Goal: Information Seeking & Learning: Find specific page/section

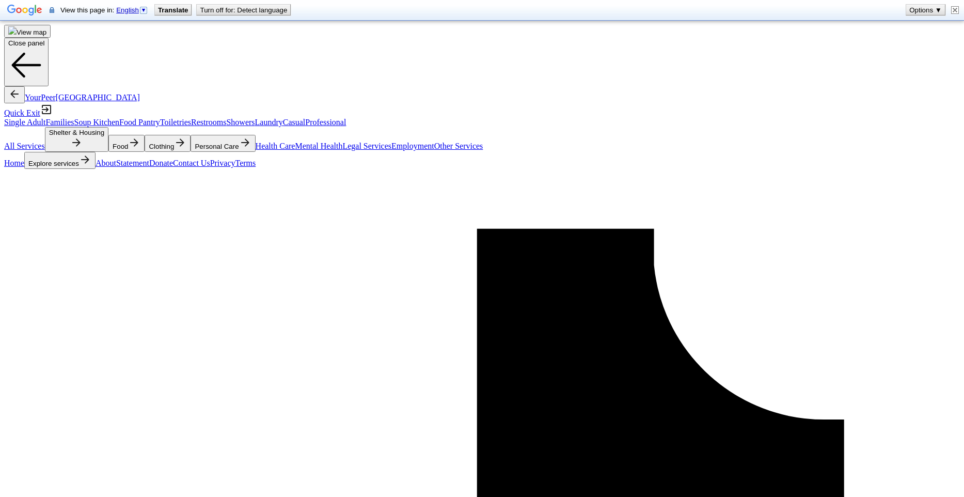
type input "hospitalityrojec"
type input "project hospitality"
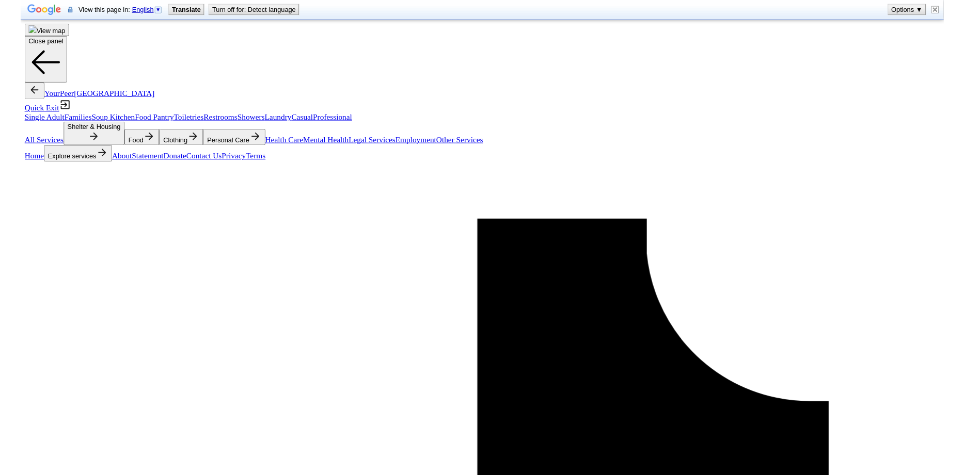
scroll to position [434, 0]
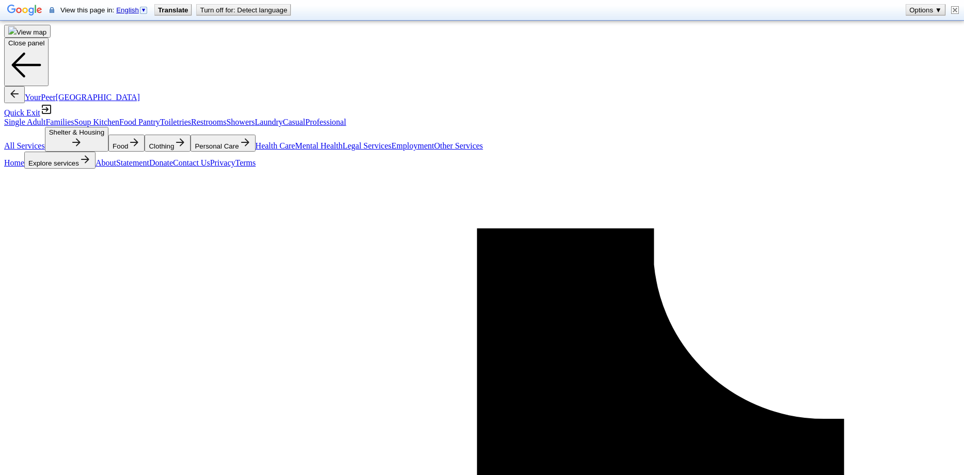
scroll to position [0, 0]
drag, startPoint x: 162, startPoint y: 251, endPoint x: 230, endPoint y: 255, distance: 68.2
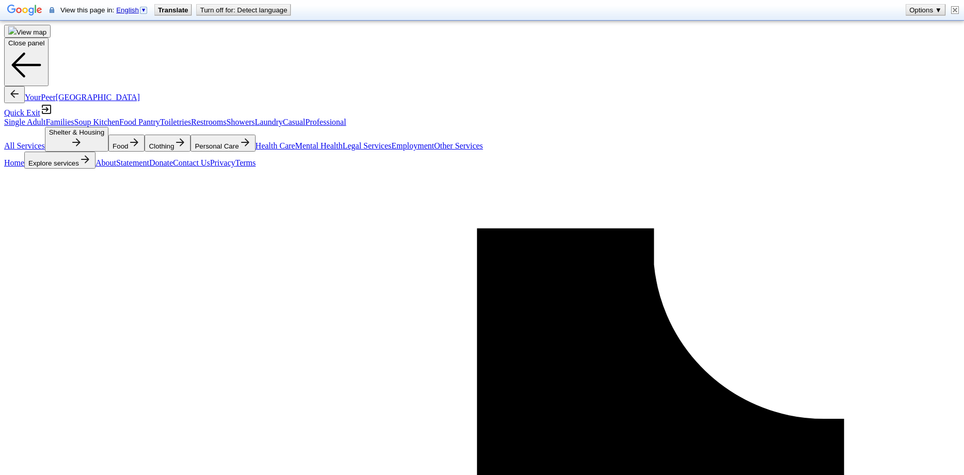
drag, startPoint x: 291, startPoint y: 325, endPoint x: 230, endPoint y: 323, distance: 60.4
copy span "real life adjectives"
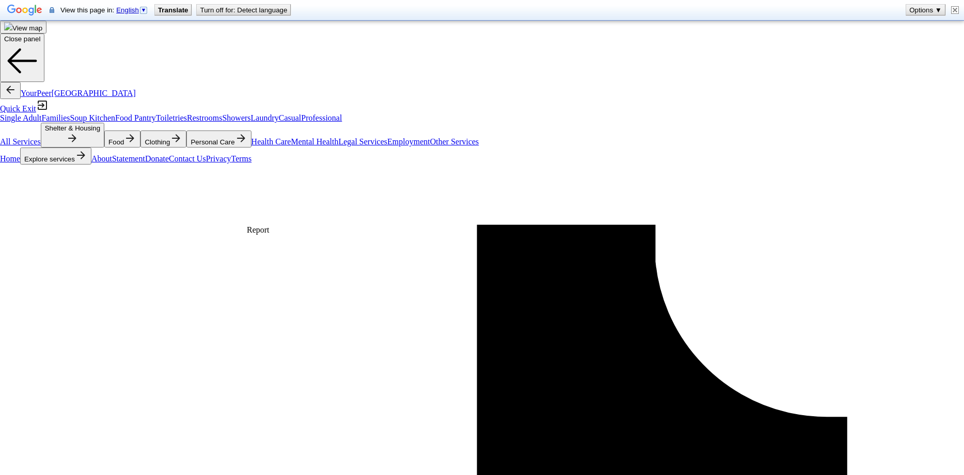
click at [310, 216] on html "View map Close panel YourPeer NYC Quick Exit Single Adult Families Soup Kitchen…" at bounding box center [482, 237] width 964 height 475
click at [278, 209] on html "View map Close panel YourPeer NYC Quick Exit Single Adult Families Soup Kitchen…" at bounding box center [482, 237] width 964 height 475
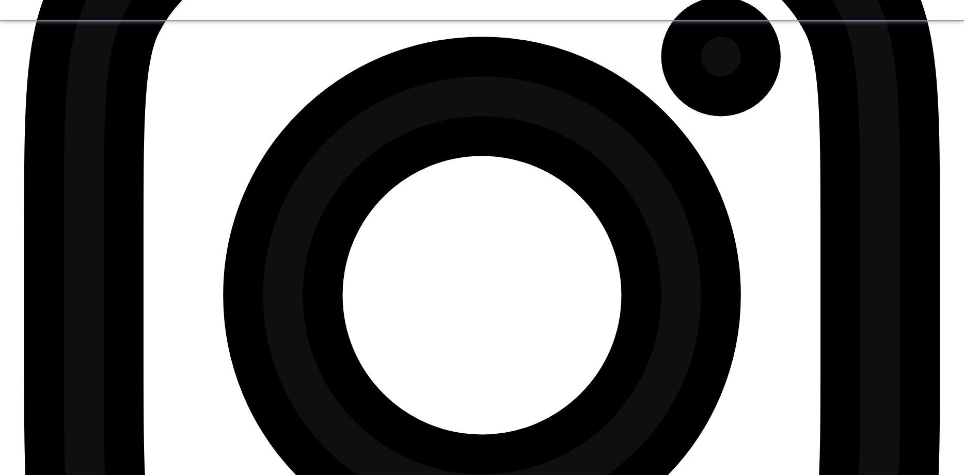
scroll to position [1295, 0]
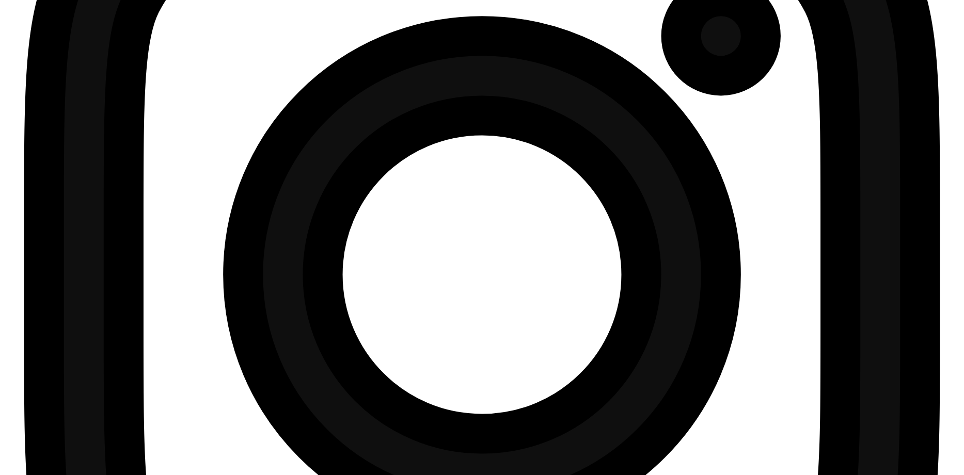
scroll to position [1295, 0]
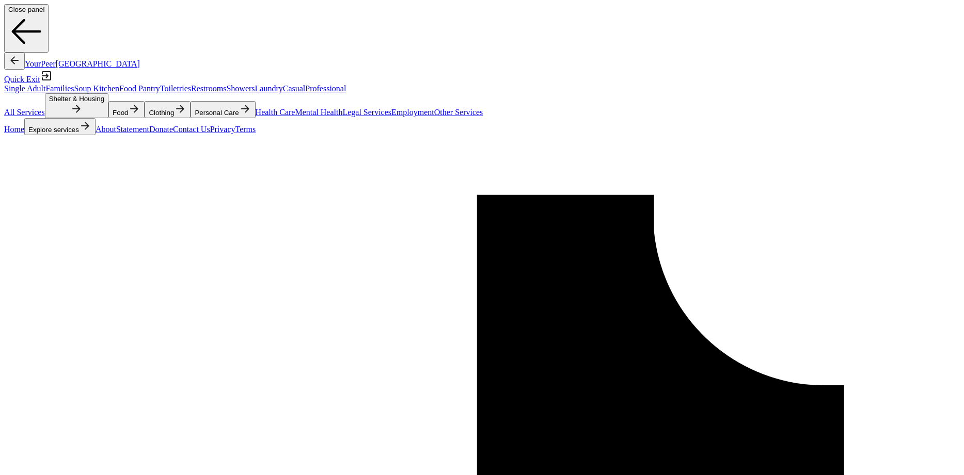
type input "jake@minnow.io"
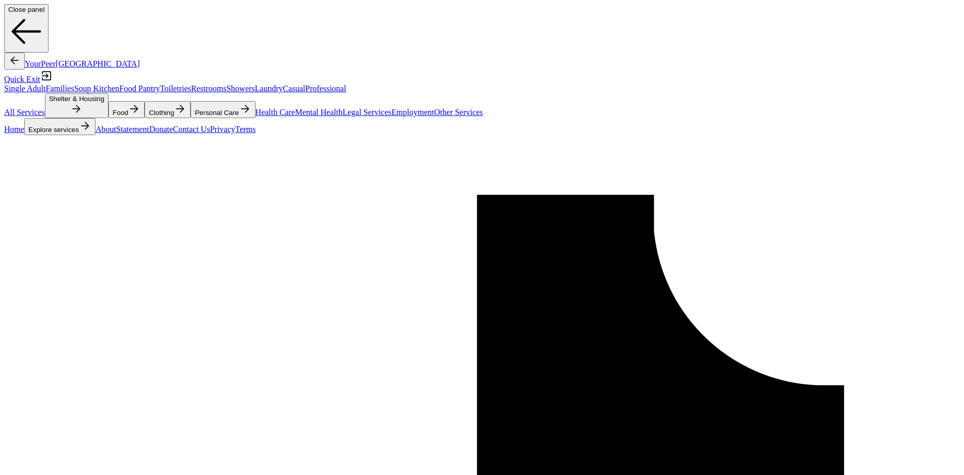
scroll to position [1295, 0]
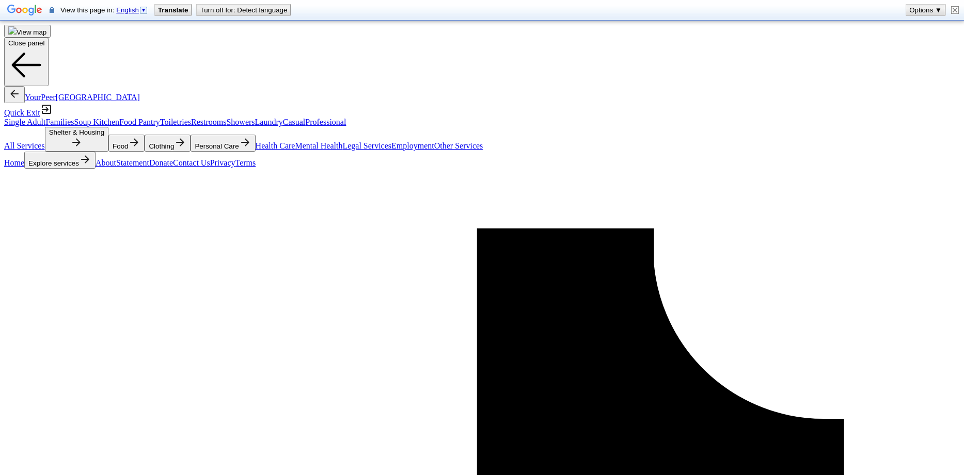
scroll to position [951, 0]
click at [306, 218] on html "View map Close panel YourPeer [GEOGRAPHIC_DATA] Quick Exit Single Adult Familie…" at bounding box center [482, 237] width 964 height 475
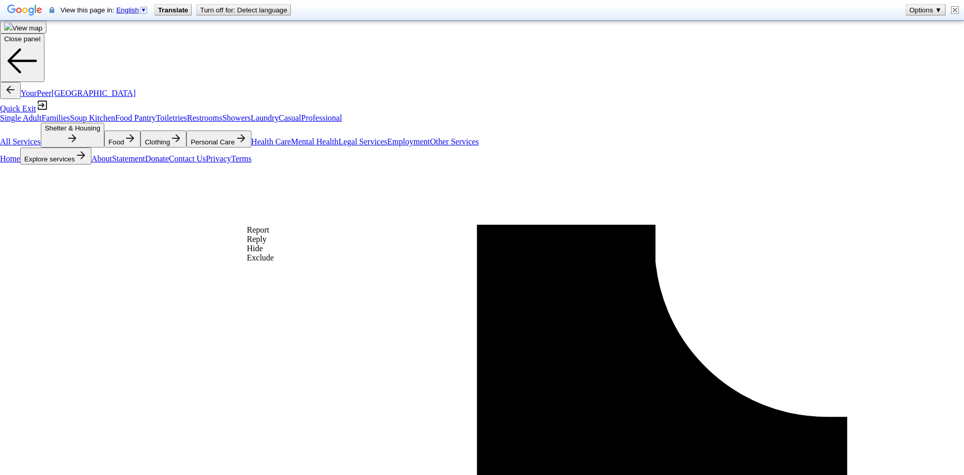
click at [274, 263] on div "Exclude" at bounding box center [260, 257] width 27 height 9
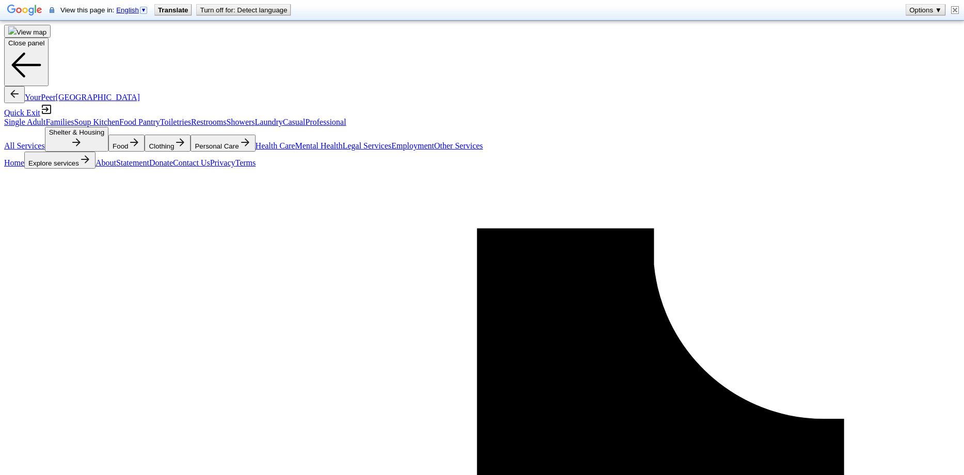
click at [310, 214] on html "View map Close panel YourPeer [GEOGRAPHIC_DATA] Quick Exit Single Adult Familie…" at bounding box center [482, 237] width 964 height 475
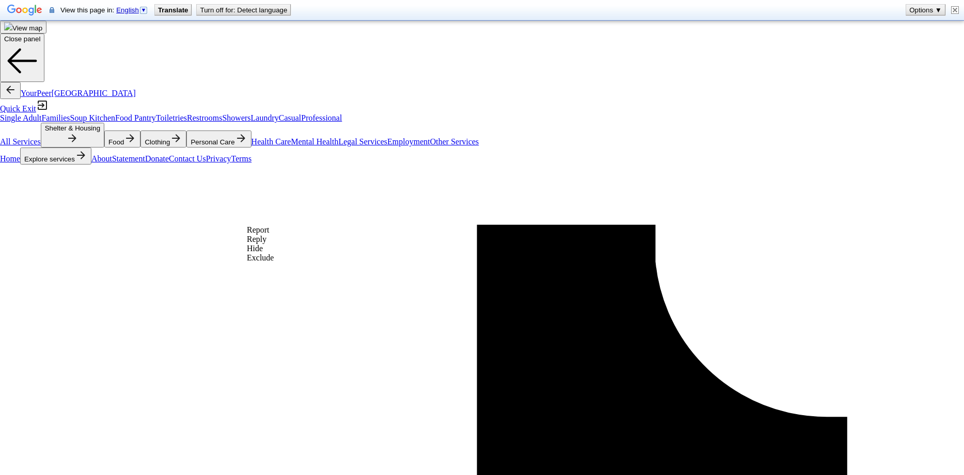
click at [274, 263] on div "Exclude" at bounding box center [260, 257] width 27 height 9
click at [305, 217] on html "View map Close panel YourPeer [GEOGRAPHIC_DATA] Quick Exit Single Adult Familie…" at bounding box center [482, 237] width 964 height 475
click at [295, 209] on html "View map Close panel YourPeer [GEOGRAPHIC_DATA] Quick Exit Single Adult Familie…" at bounding box center [482, 237] width 964 height 475
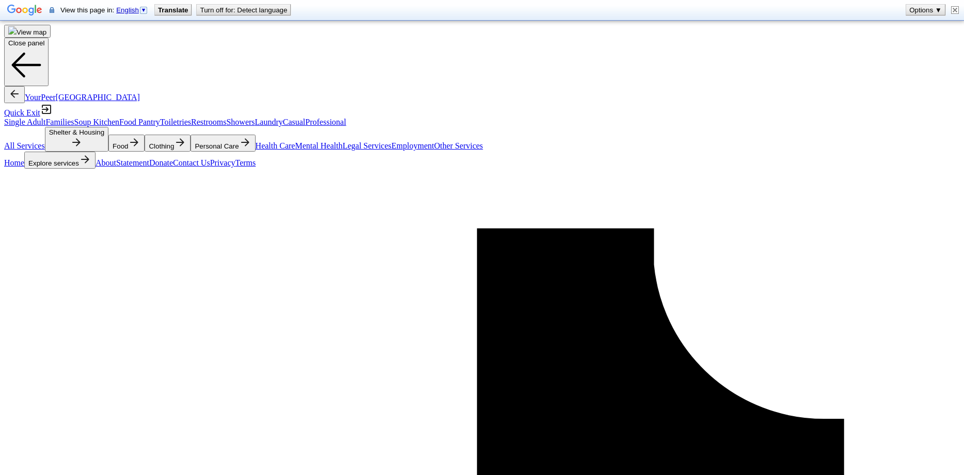
click at [305, 216] on html "View map Close panel YourPeer [GEOGRAPHIC_DATA] Quick Exit Single Adult Familie…" at bounding box center [482, 237] width 964 height 475
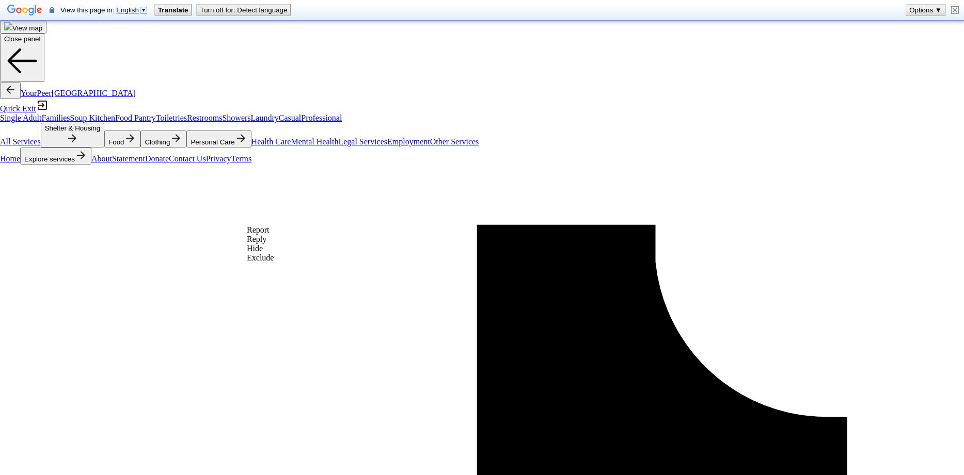
click at [271, 263] on div "Exclude" at bounding box center [260, 257] width 27 height 9
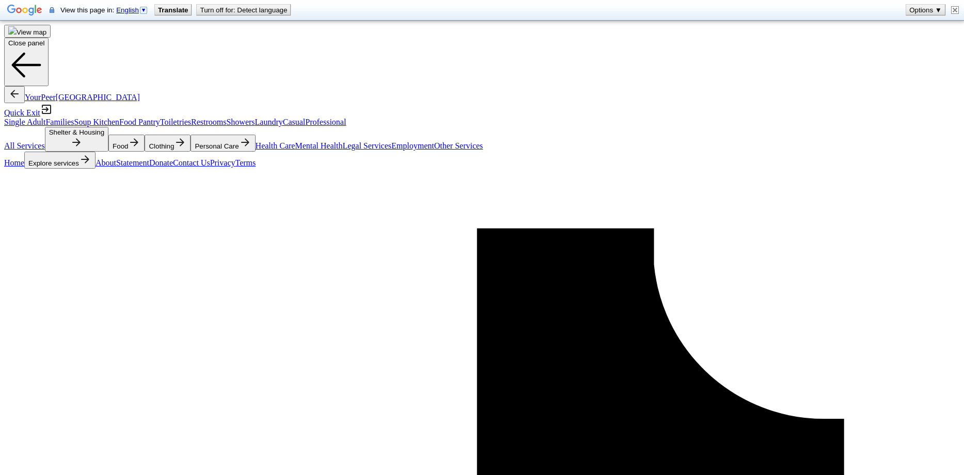
click at [306, 217] on html "View map Close panel YourPeer [GEOGRAPHIC_DATA] Quick Exit Single Adult Familie…" at bounding box center [482, 237] width 964 height 475
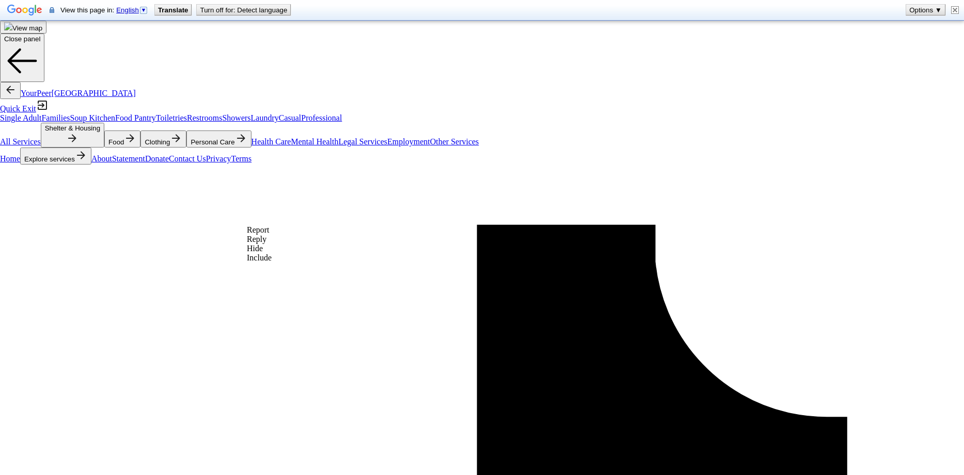
click at [271, 263] on div "Include" at bounding box center [259, 257] width 25 height 9
click at [303, 219] on html "View map Close panel YourPeer [GEOGRAPHIC_DATA] Quick Exit Single Adult Familie…" at bounding box center [482, 237] width 964 height 475
click at [274, 263] on div "Exclude" at bounding box center [260, 257] width 27 height 9
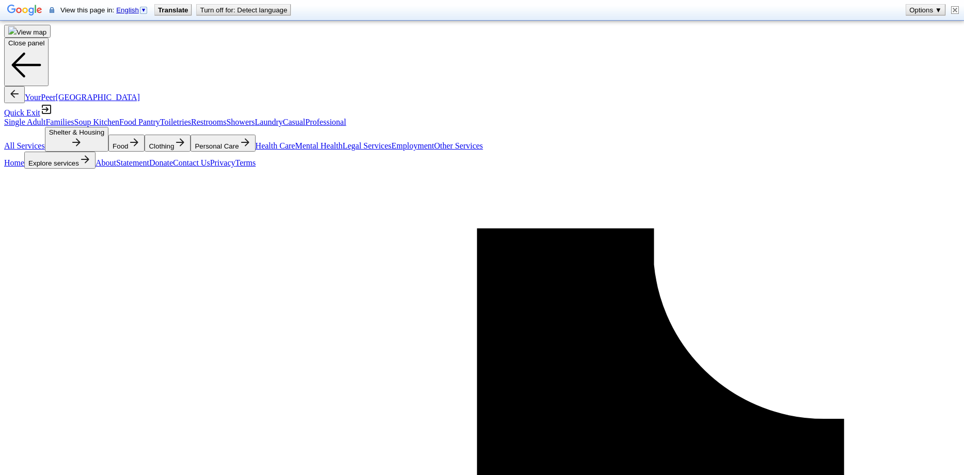
click at [307, 216] on html "View map Close panel YourPeer [GEOGRAPHIC_DATA] Quick Exit Single Adult Familie…" at bounding box center [482, 237] width 964 height 475
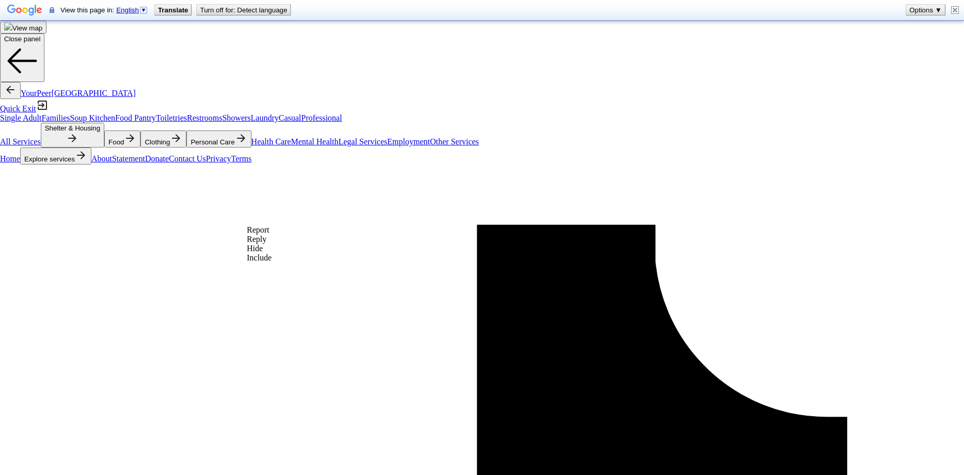
click at [271, 263] on div "Include" at bounding box center [259, 257] width 25 height 9
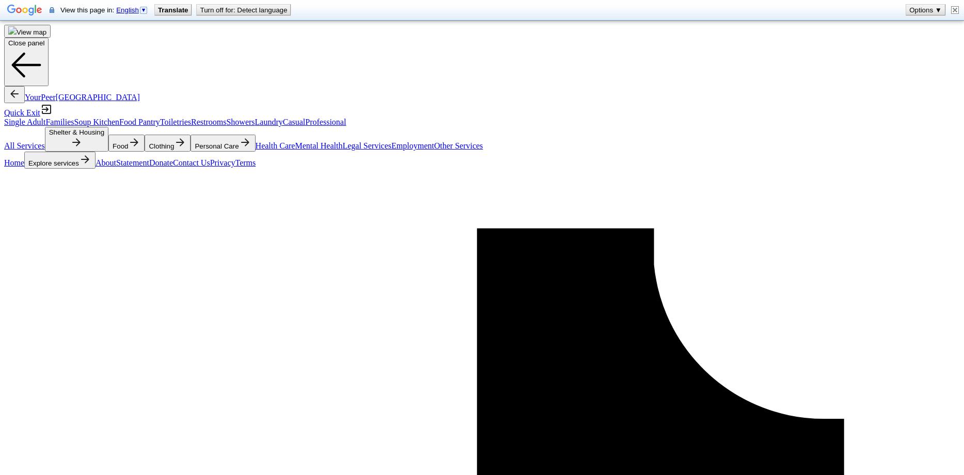
click at [303, 219] on html "View map Close panel YourPeer [GEOGRAPHIC_DATA] Quick Exit Single Adult Familie…" at bounding box center [482, 237] width 964 height 475
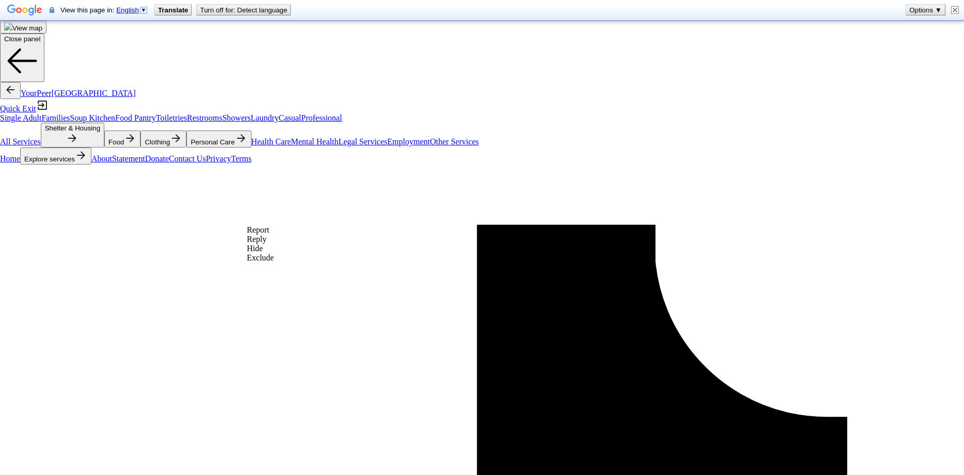
click at [274, 263] on div "Exclude" at bounding box center [260, 257] width 27 height 9
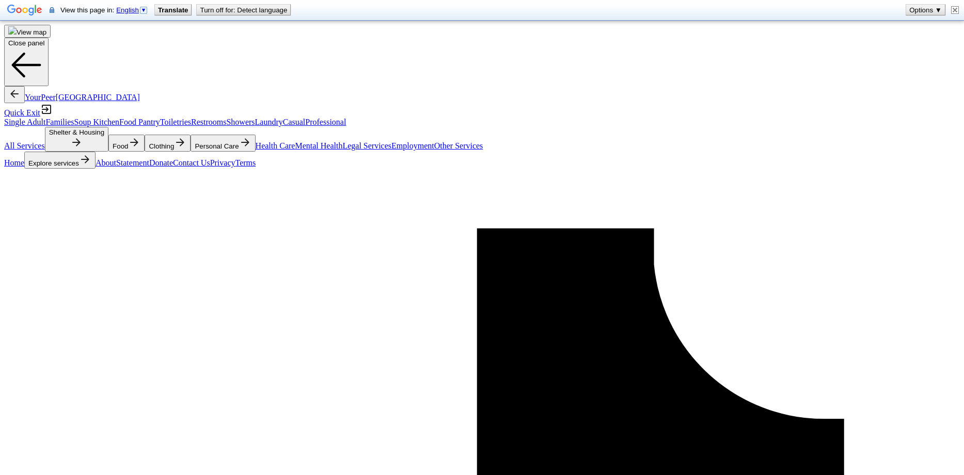
click at [306, 218] on html "View map Close panel YourPeer [GEOGRAPHIC_DATA] Quick Exit Single Adult Familie…" at bounding box center [482, 237] width 964 height 475
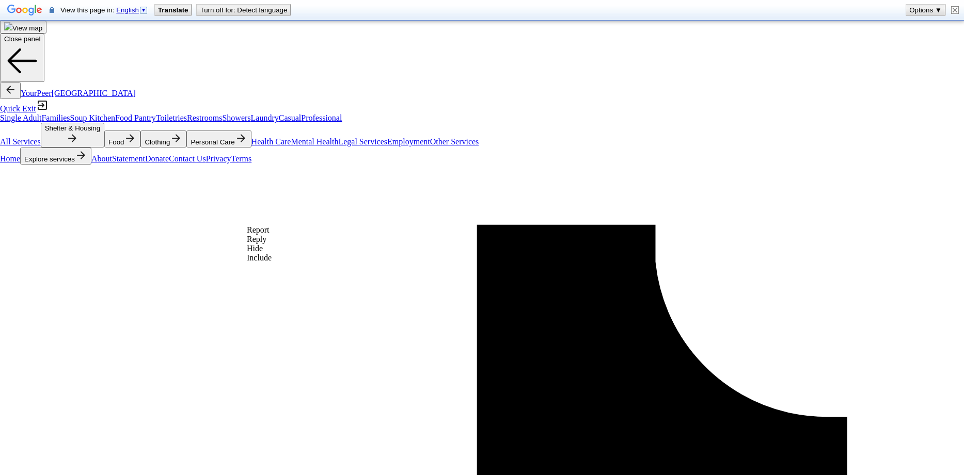
click at [271, 263] on div "Include" at bounding box center [259, 257] width 25 height 9
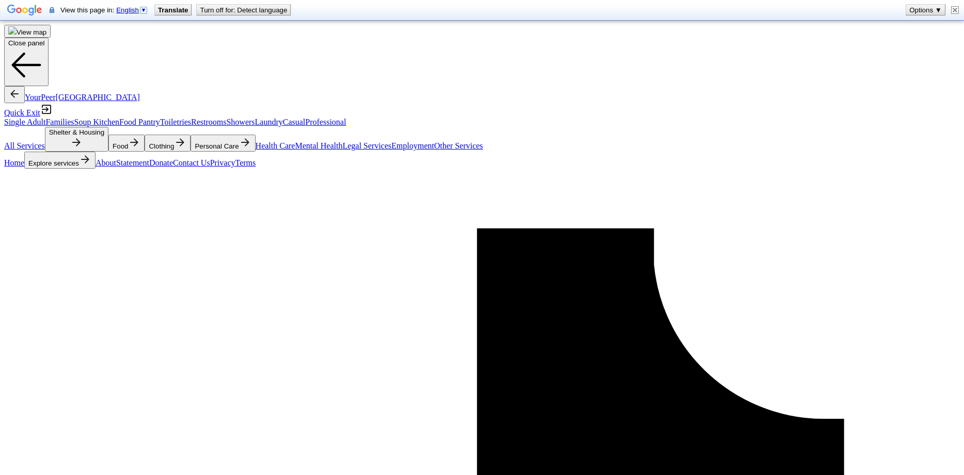
scroll to position [0, 0]
drag, startPoint x: 85, startPoint y: 186, endPoint x: 130, endPoint y: 205, distance: 48.6
